Goal: Transaction & Acquisition: Purchase product/service

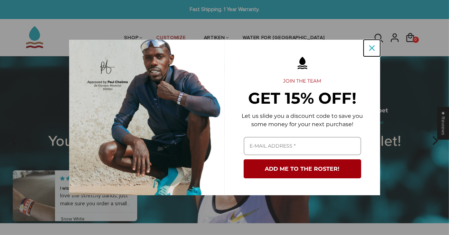
click at [372, 47] on icon "close icon" at bounding box center [372, 48] width 6 height 6
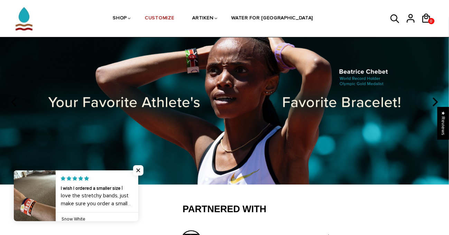
scroll to position [35, 0]
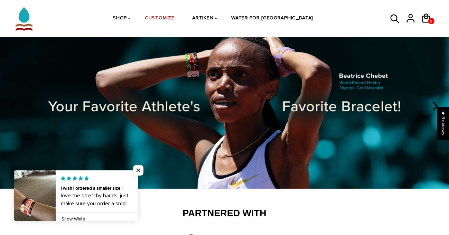
click at [257, 88] on img at bounding box center [224, 105] width 449 height 167
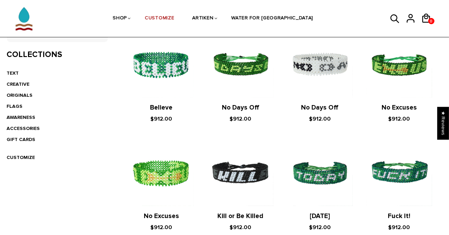
scroll to position [138, 0]
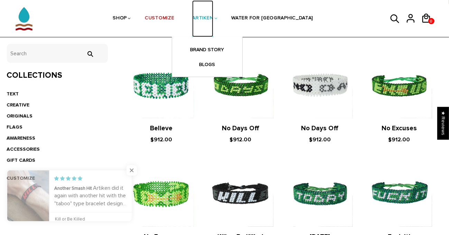
click at [213, 16] on link "ARTIKEN" at bounding box center [202, 18] width 21 height 37
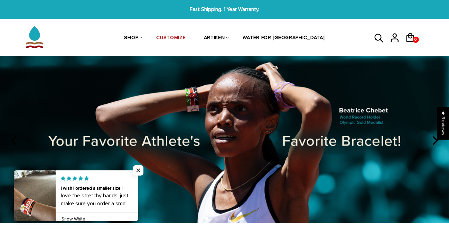
drag, startPoint x: 140, startPoint y: 168, endPoint x: 142, endPoint y: 161, distance: 7.3
click at [140, 168] on span "Close popup widget" at bounding box center [138, 170] width 10 height 10
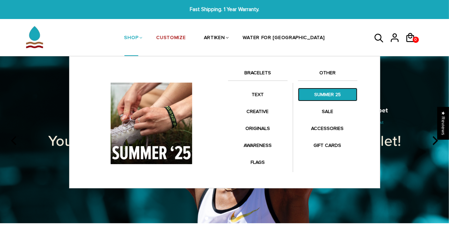
click at [321, 95] on link "SUMMER 25" at bounding box center [327, 94] width 59 height 13
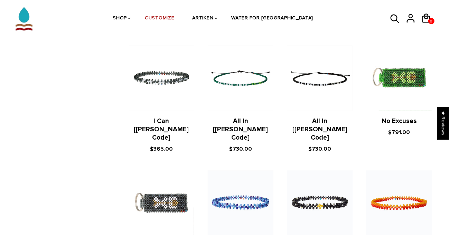
scroll to position [807, 0]
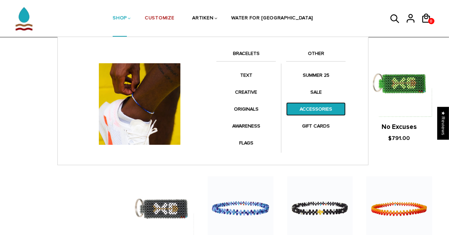
click at [315, 108] on link "ACCESSORIES" at bounding box center [315, 108] width 59 height 13
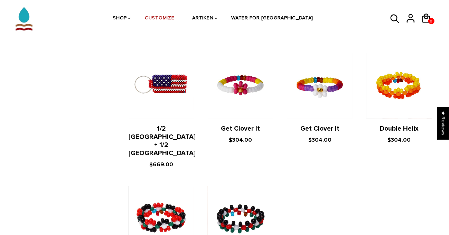
scroll to position [518, 0]
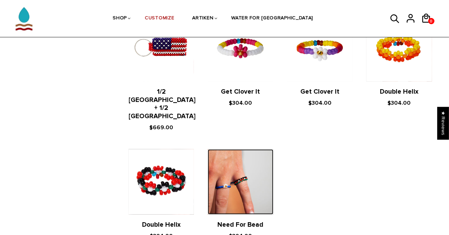
click at [243, 154] on img at bounding box center [240, 181] width 65 height 65
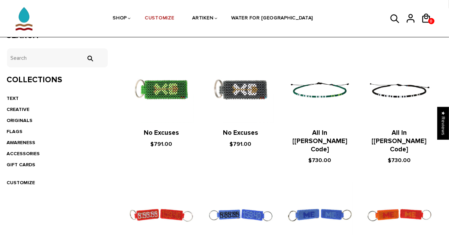
scroll to position [138, 0]
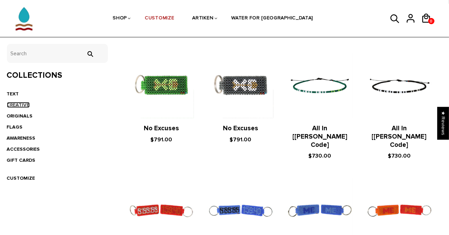
click at [18, 102] on link "CREATIVE" at bounding box center [18, 105] width 23 height 6
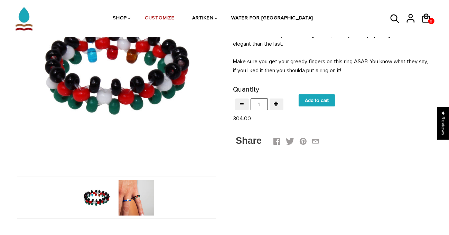
scroll to position [104, 0]
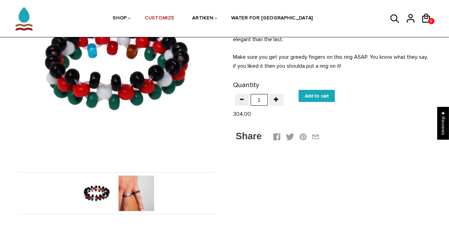
click at [140, 192] on img at bounding box center [137, 194] width 36 height 36
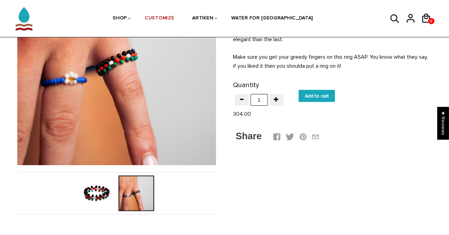
click at [312, 90] on input "Add to cart" at bounding box center [317, 96] width 36 height 12
type input "Add to cart"
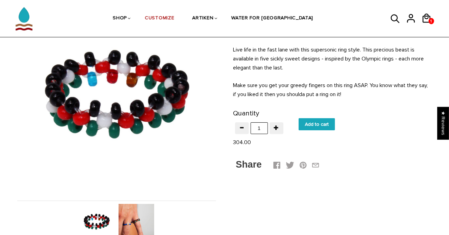
scroll to position [138, 0]
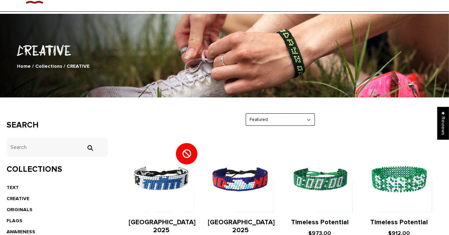
scroll to position [104, 0]
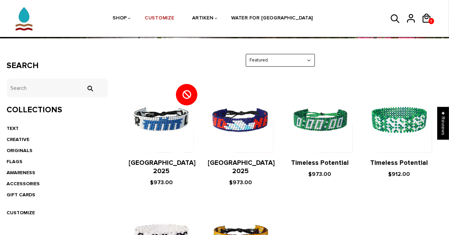
click at [297, 78] on section "Get your creative juices flowing and prepare for some multicolor madness; our C…" at bounding box center [280, 180] width 324 height 252
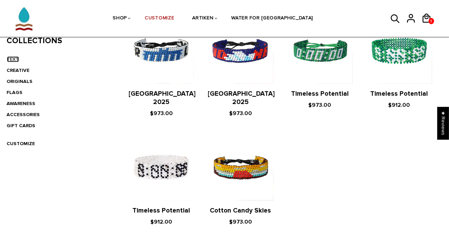
click at [15, 57] on link "TEXT" at bounding box center [13, 59] width 12 height 6
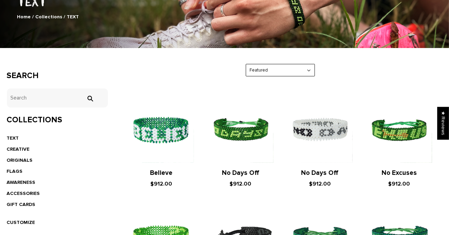
scroll to position [207, 0]
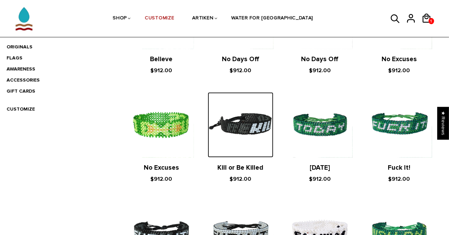
click at [240, 127] on img at bounding box center [240, 124] width 65 height 65
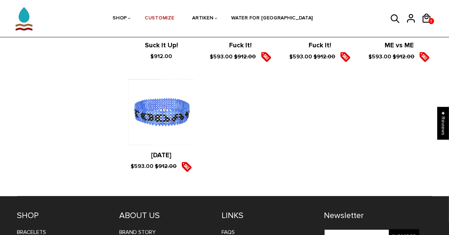
scroll to position [657, 0]
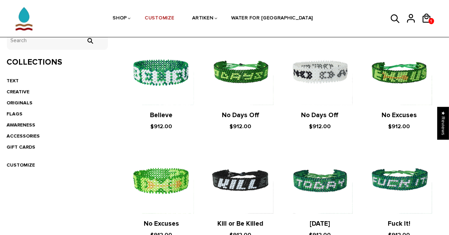
scroll to position [138, 0]
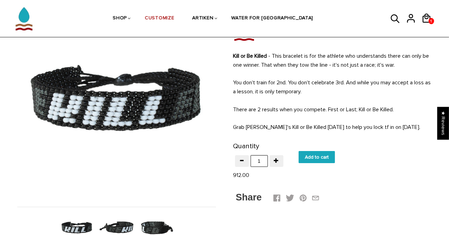
scroll to position [138, 0]
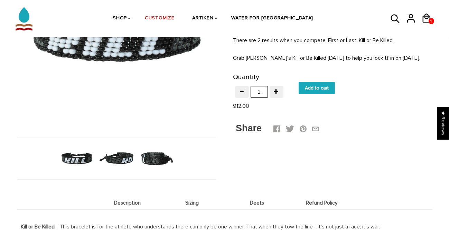
click at [113, 163] on img at bounding box center [117, 159] width 36 height 36
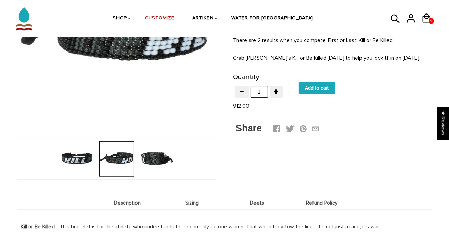
click at [156, 160] on img at bounding box center [157, 159] width 36 height 36
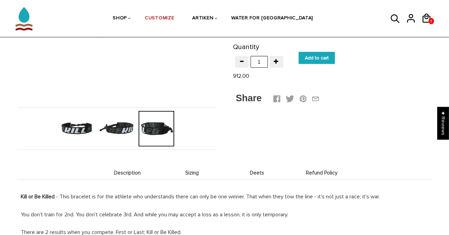
scroll to position [173, 0]
